Goal: Task Accomplishment & Management: Complete application form

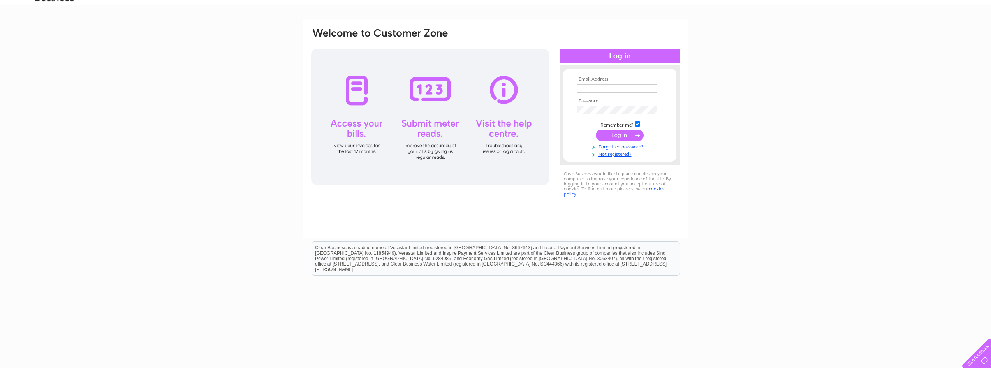
scroll to position [48, 0]
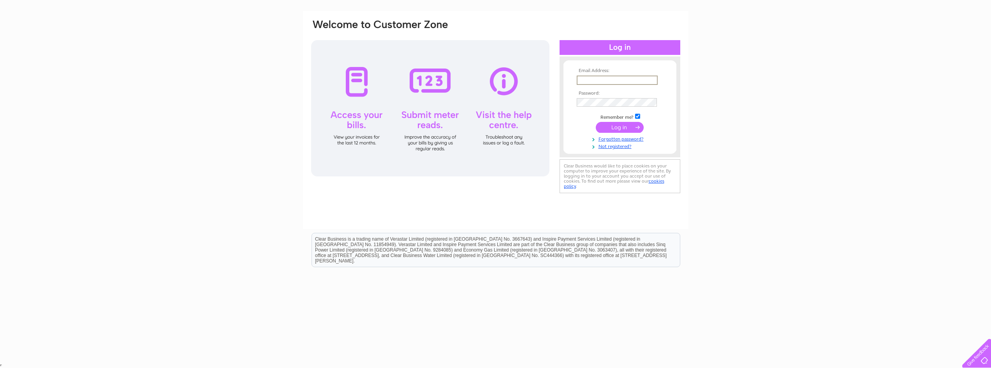
click at [604, 80] on input "text" at bounding box center [617, 80] width 81 height 9
type input "k"
click at [639, 116] on input "checkbox" at bounding box center [637, 116] width 5 height 5
checkbox input "false"
click at [614, 145] on link "Not registered?" at bounding box center [621, 144] width 88 height 7
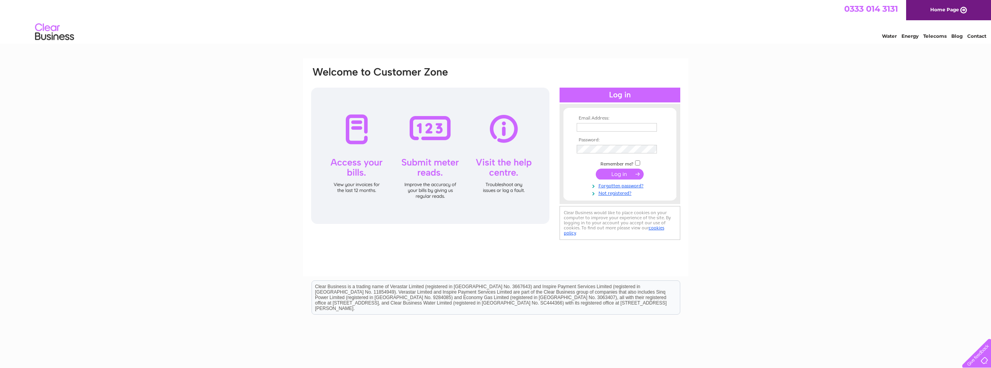
click at [931, 9] on link "Home Page" at bounding box center [949, 10] width 85 height 20
